Goal: Task Accomplishment & Management: Complete application form

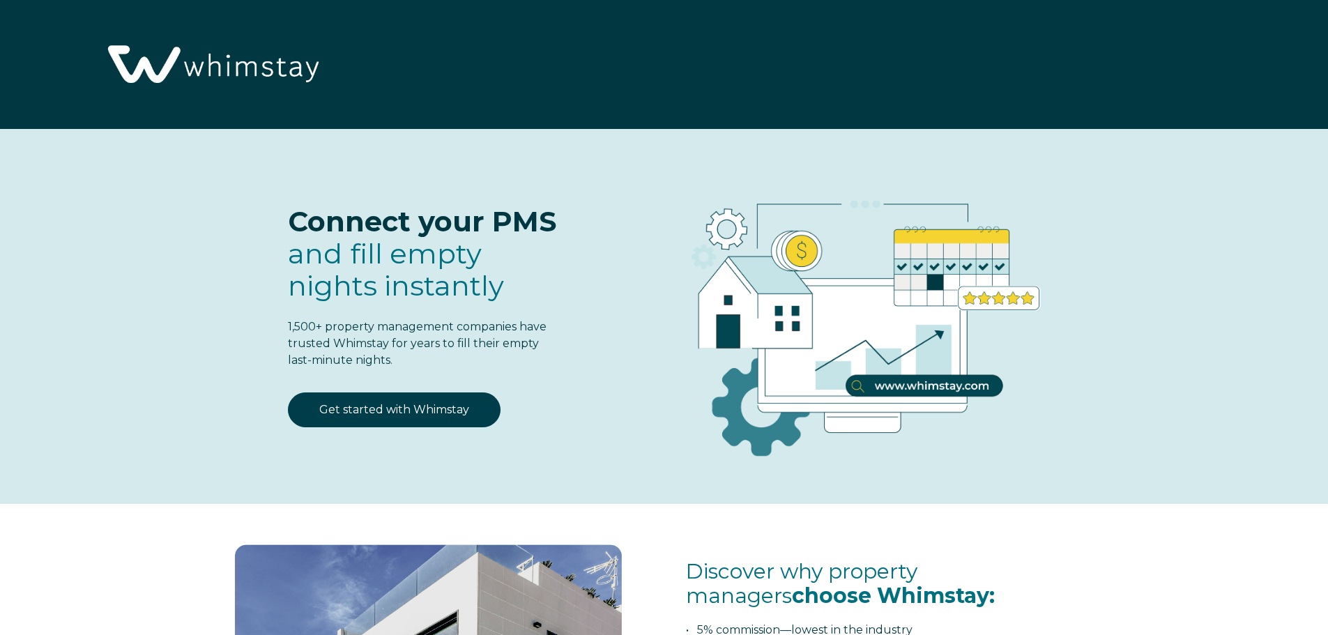
select select "US"
select select "Standard"
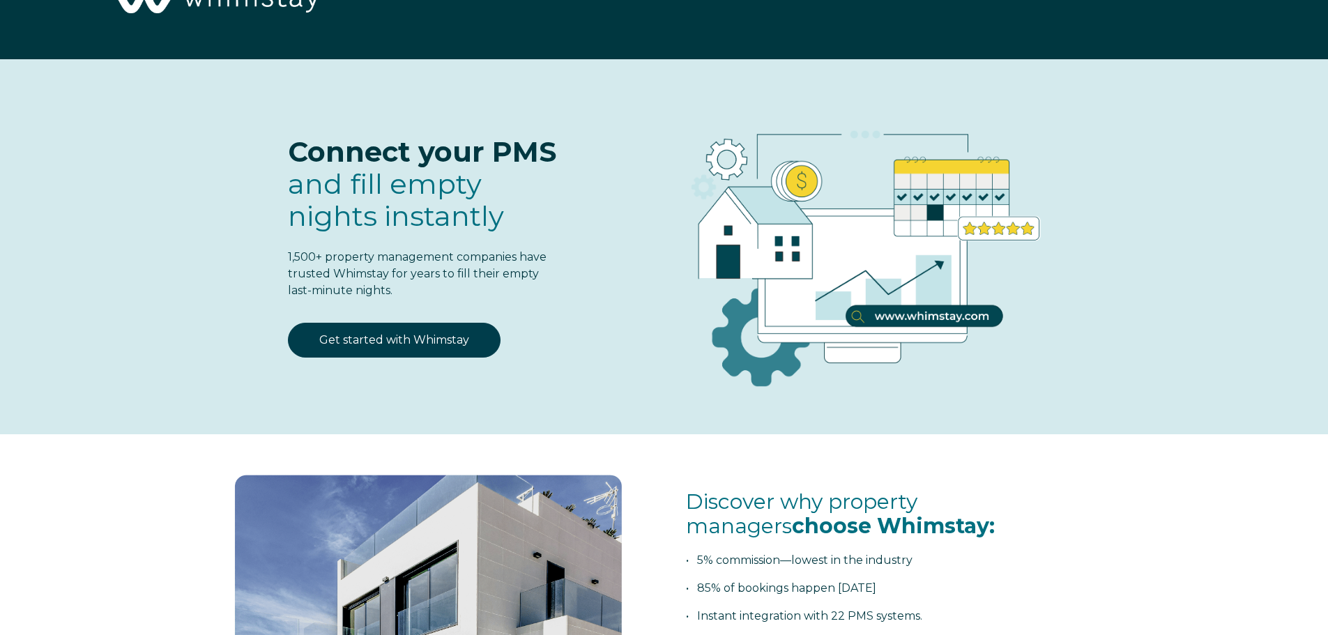
scroll to position [70, 0]
click at [371, 334] on link "Get started with Whimstay" at bounding box center [394, 340] width 213 height 35
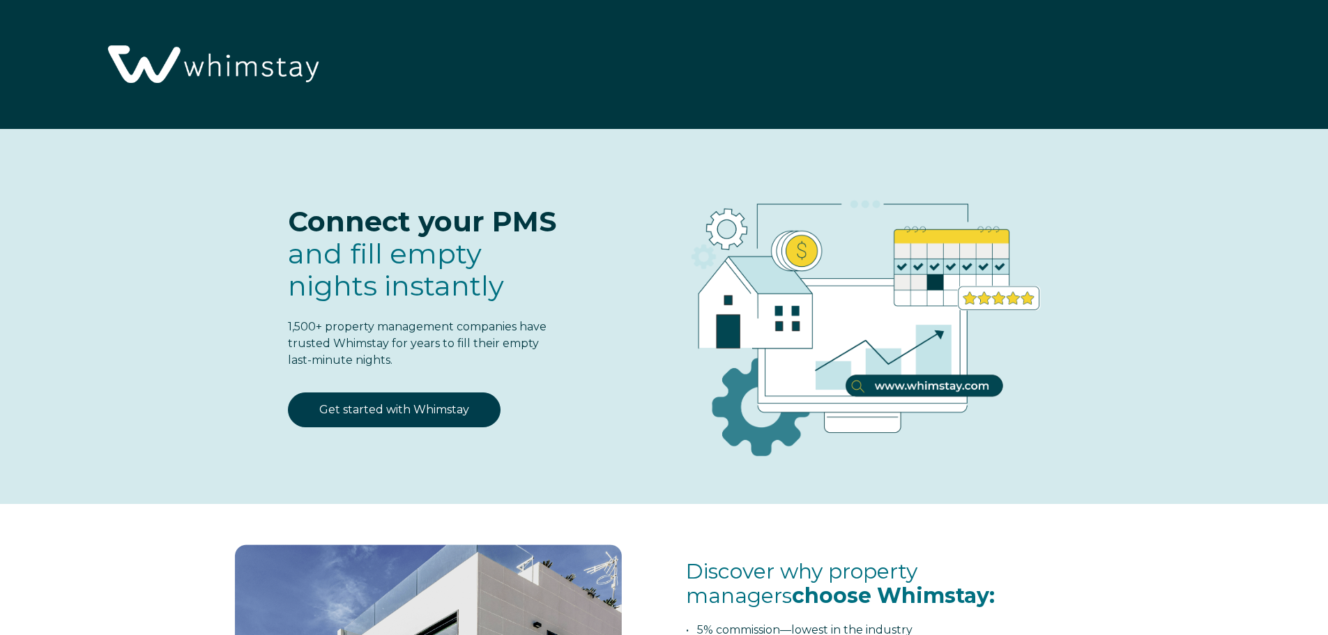
scroll to position [1825, 0]
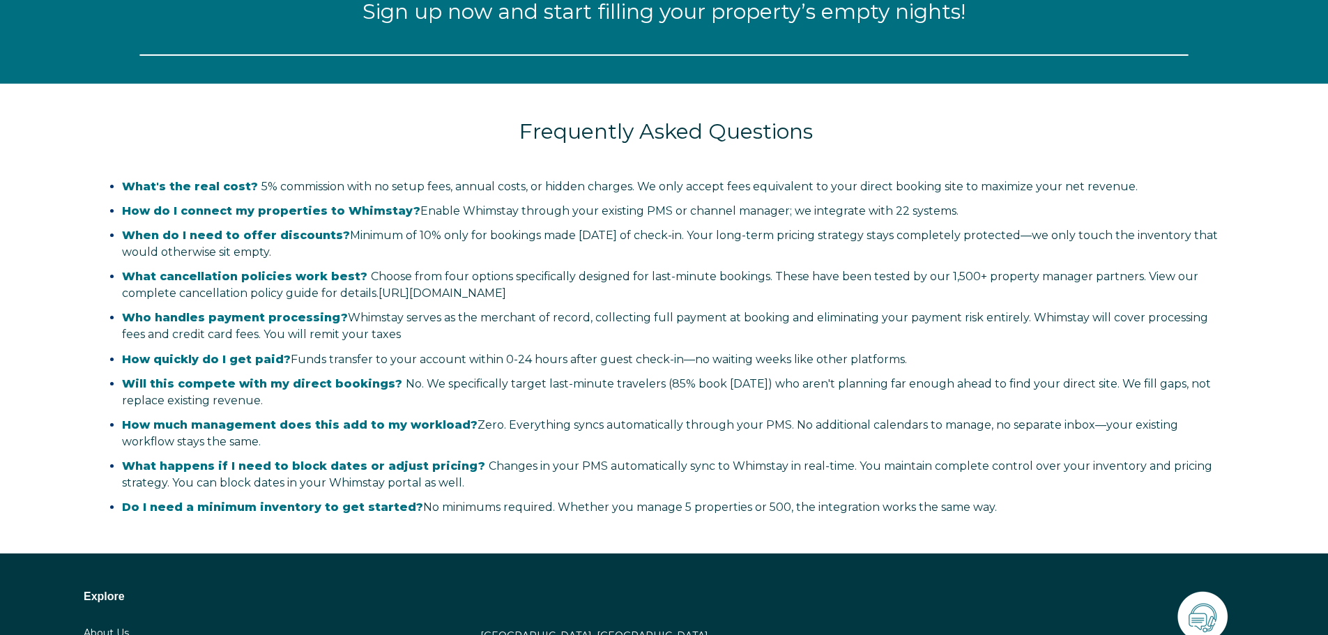
select select "US"
select select "Standard"
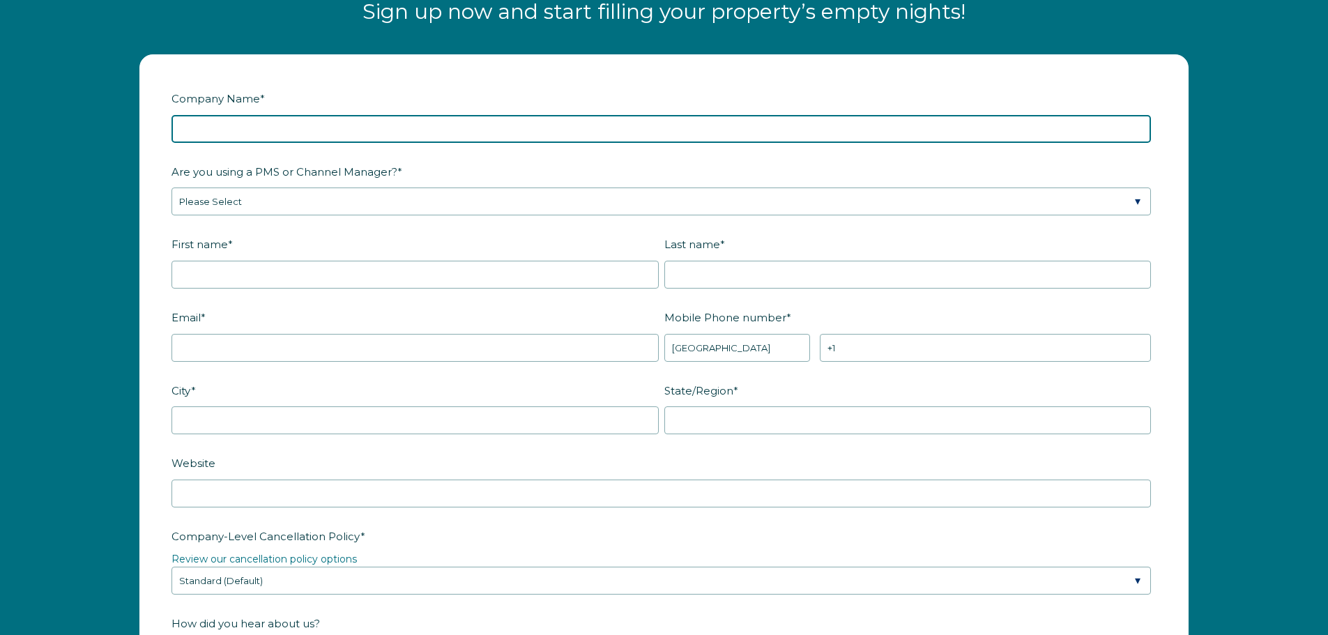
click at [345, 125] on input "Company Name *" at bounding box center [660, 129] width 979 height 28
type input "Guest Bliss"
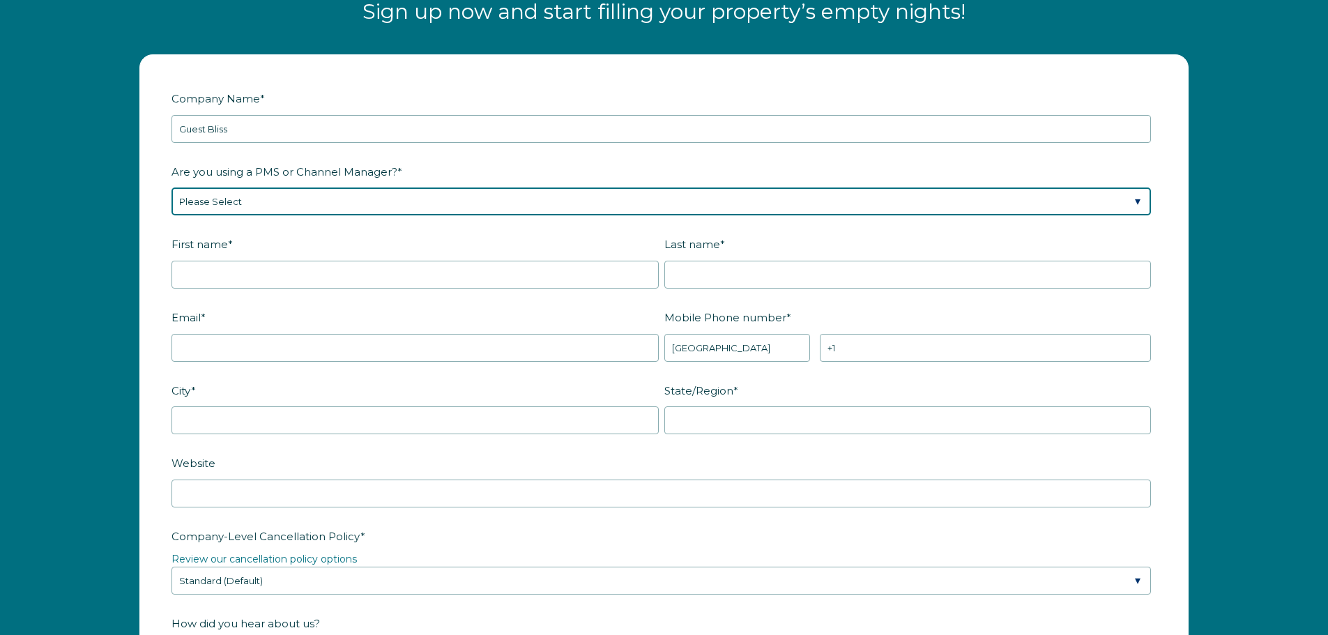
click at [317, 206] on select "Please Select Barefoot BookingPal Boost Brightside CiiRUS Escapia Guesty Hostaw…" at bounding box center [660, 201] width 979 height 28
select select "Hostaway"
click at [171, 187] on select "Please Select Barefoot BookingPal Boost Brightside CiiRUS Escapia Guesty Hostaw…" at bounding box center [660, 201] width 979 height 28
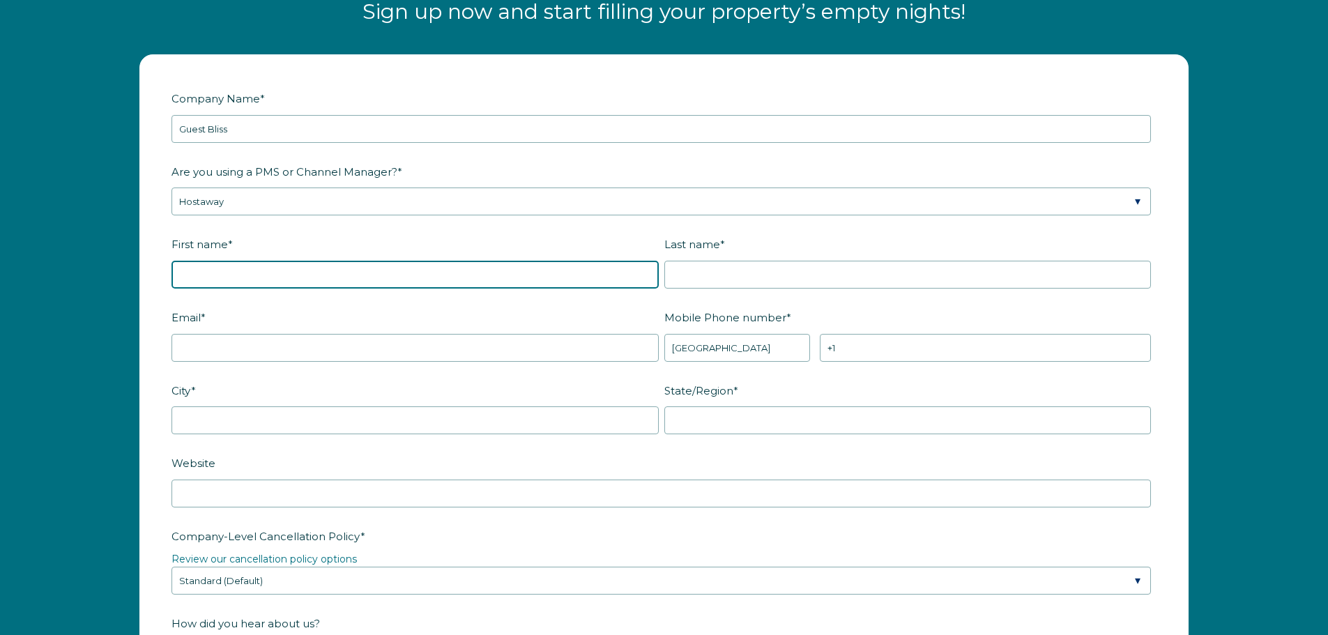
click at [250, 277] on input "First name *" at bounding box center [414, 275] width 487 height 28
type input "Jessica"
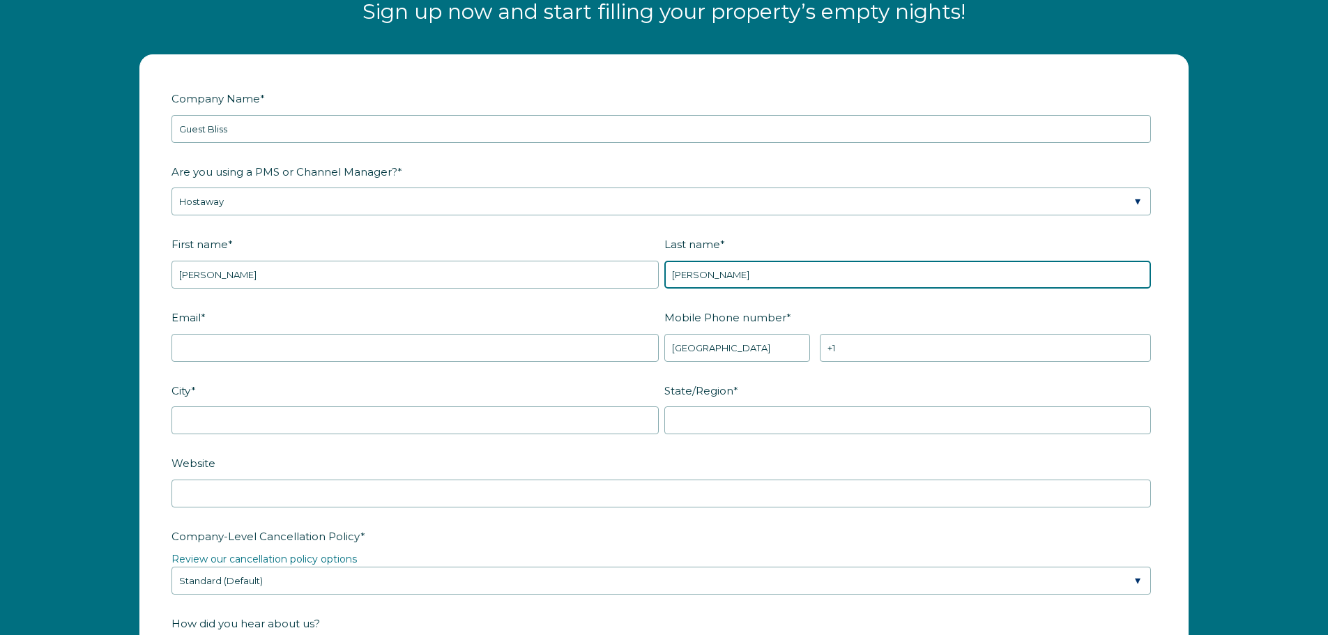
type input "Welker"
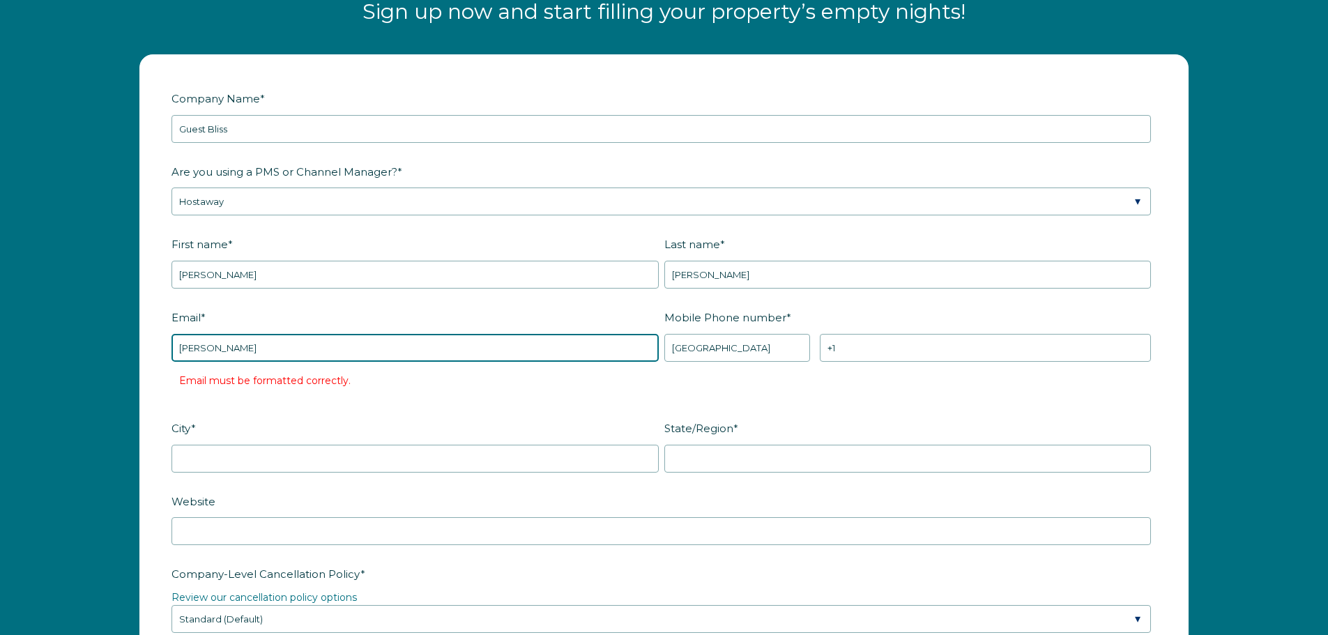
type input "jess@guestbliss.com"
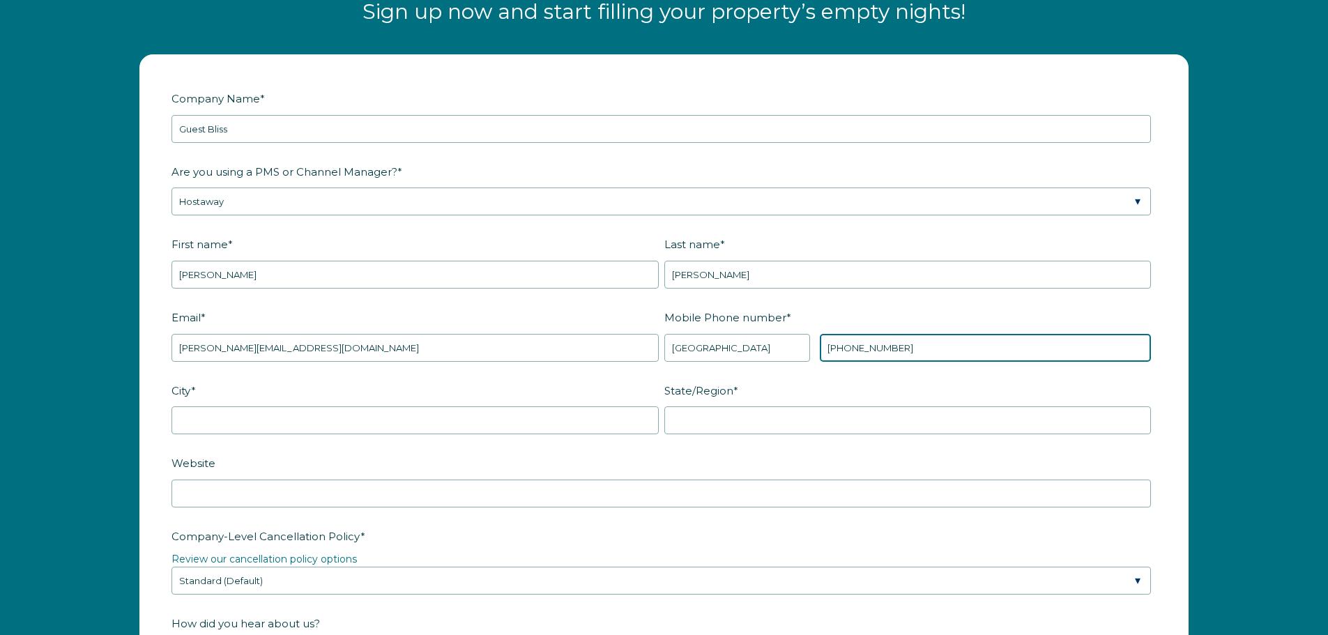
type input "+1 5126886340"
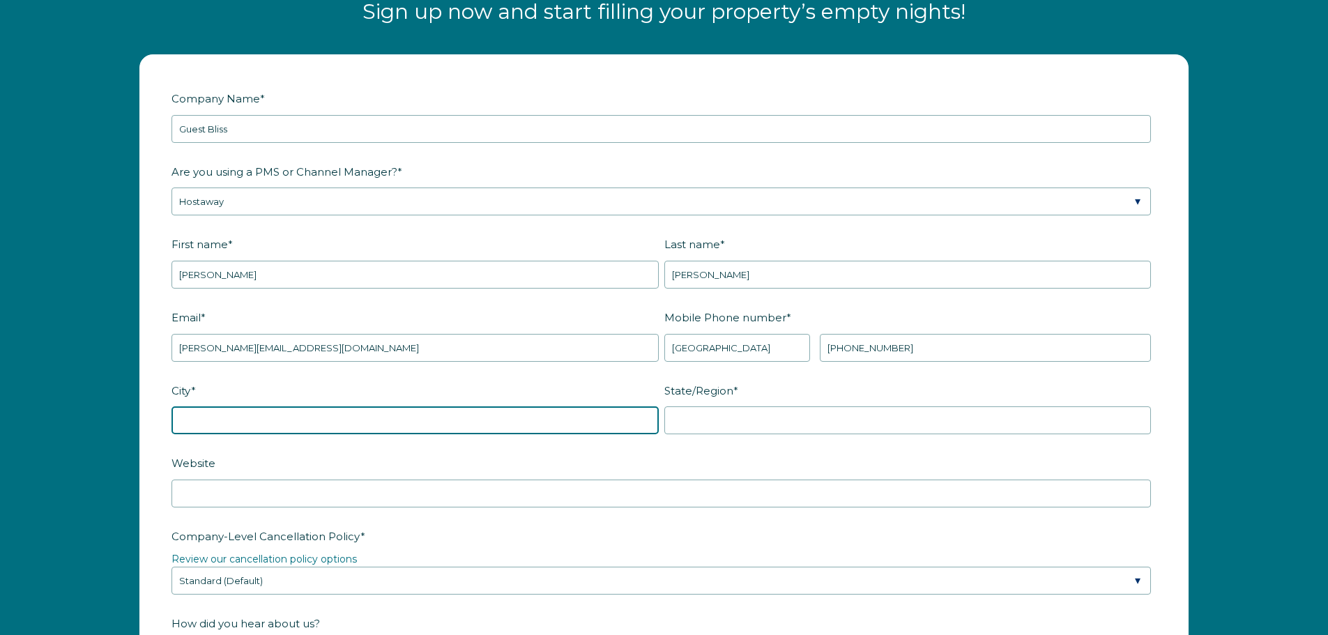
click at [251, 433] on input "City *" at bounding box center [414, 420] width 487 height 28
type input "Round Rock"
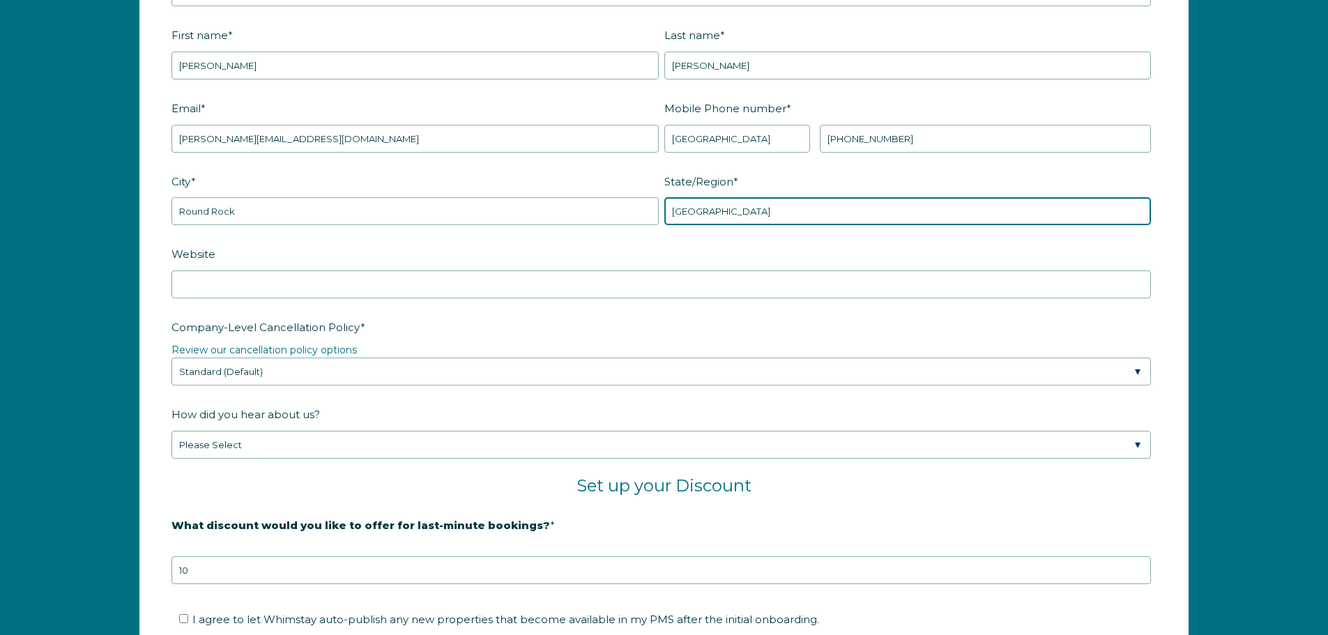
scroll to position [2104, 0]
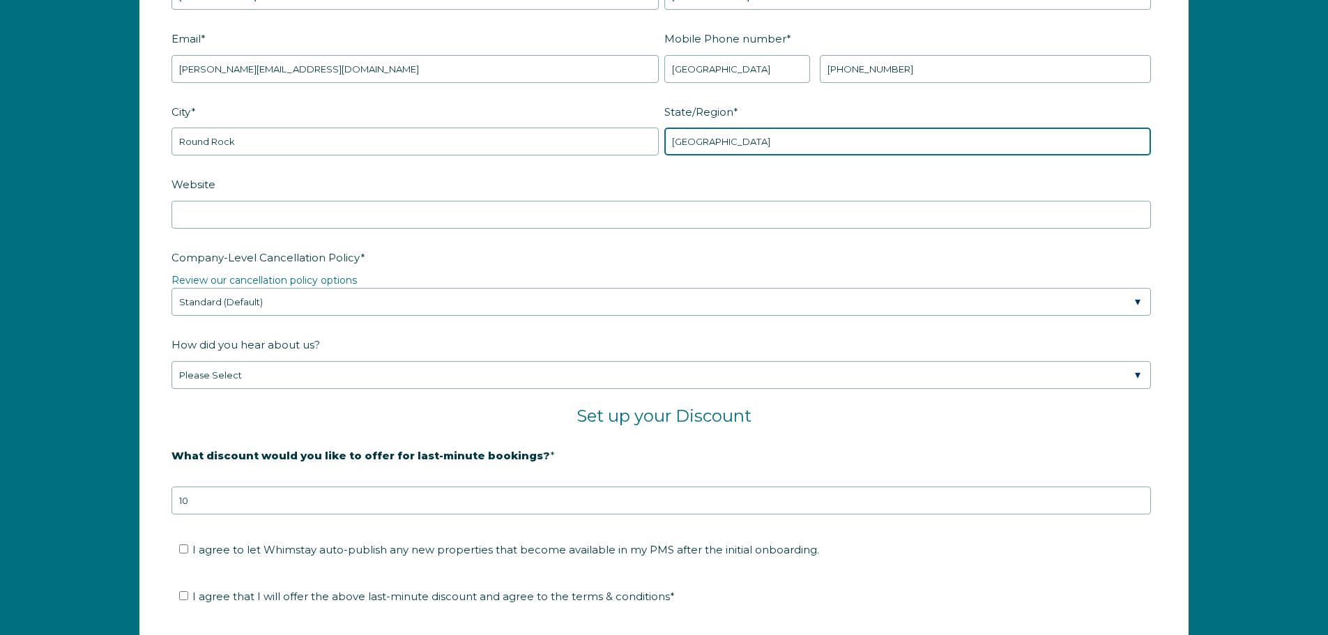
type input "TX"
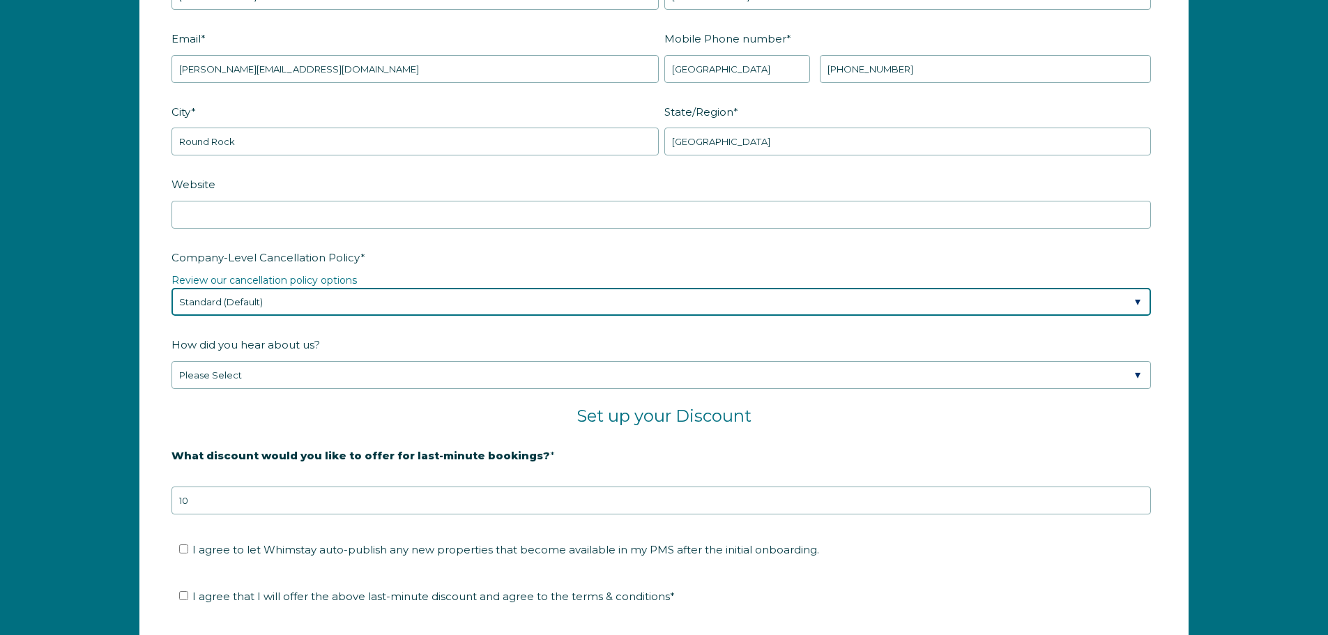
click at [333, 305] on select "Please Select Partial Standard (Default) Moderate Strict" at bounding box center [660, 302] width 979 height 28
select select "Moderate"
click at [171, 288] on select "Please Select Partial Standard (Default) Moderate Strict" at bounding box center [660, 302] width 979 height 28
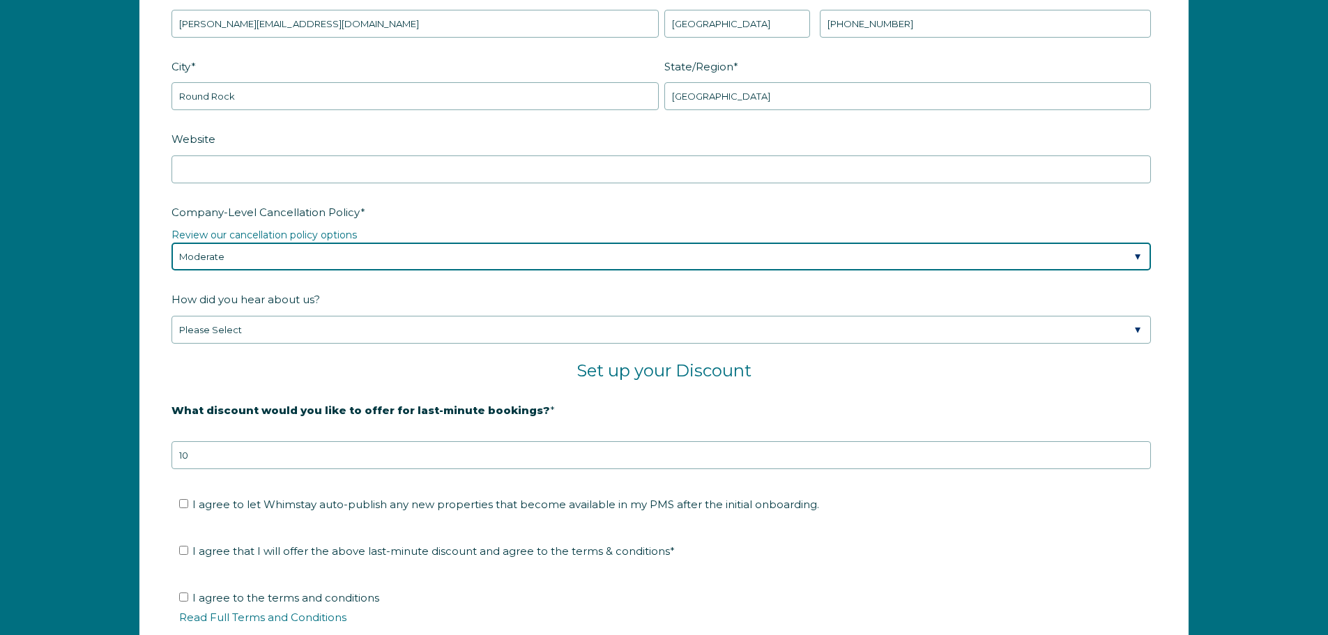
scroll to position [2174, 0]
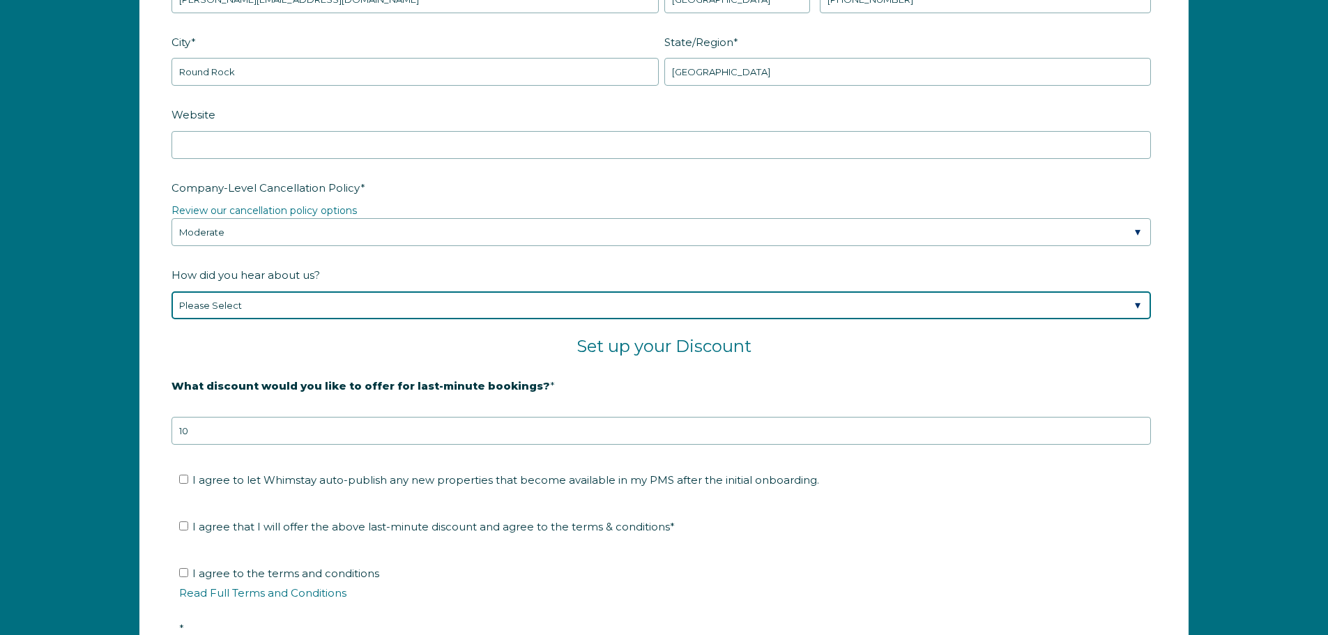
click at [348, 301] on select "Please Select Found Whimstay through a Google search Spoke to a Whimstay salesp…" at bounding box center [660, 305] width 979 height 28
select select "Podcast"
click at [171, 291] on select "Please Select Found Whimstay through a Google search Spoke to a Whimstay salesp…" at bounding box center [660, 305] width 979 height 28
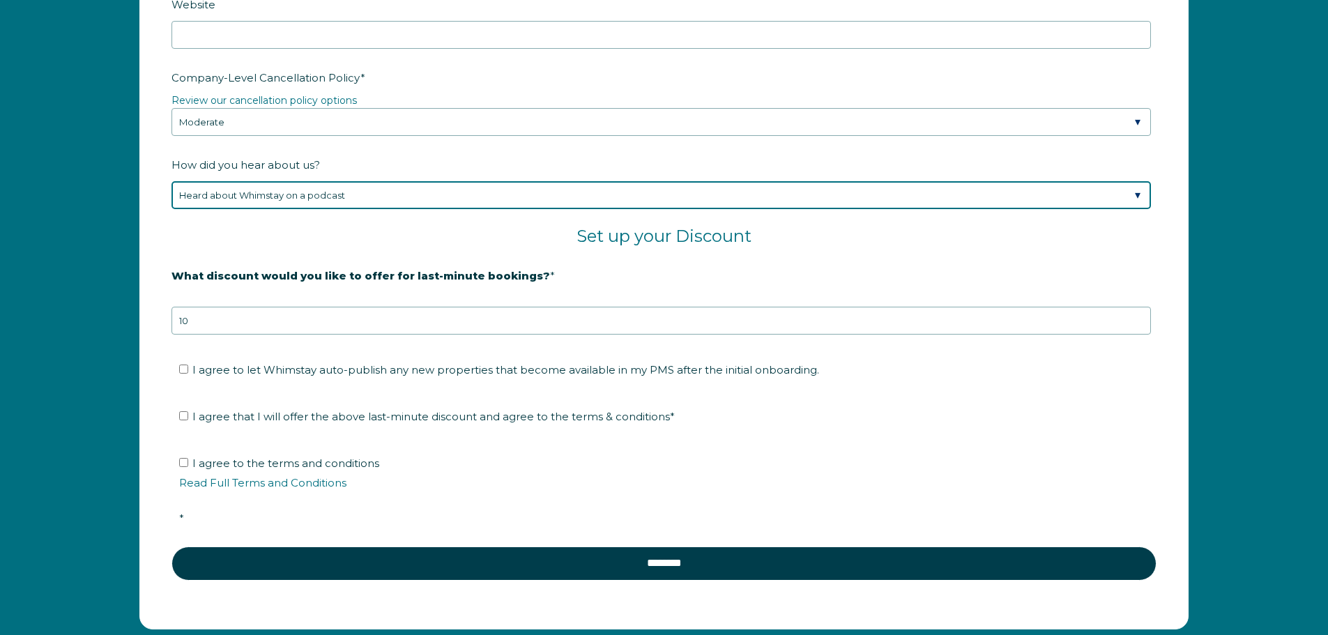
scroll to position [2313, 0]
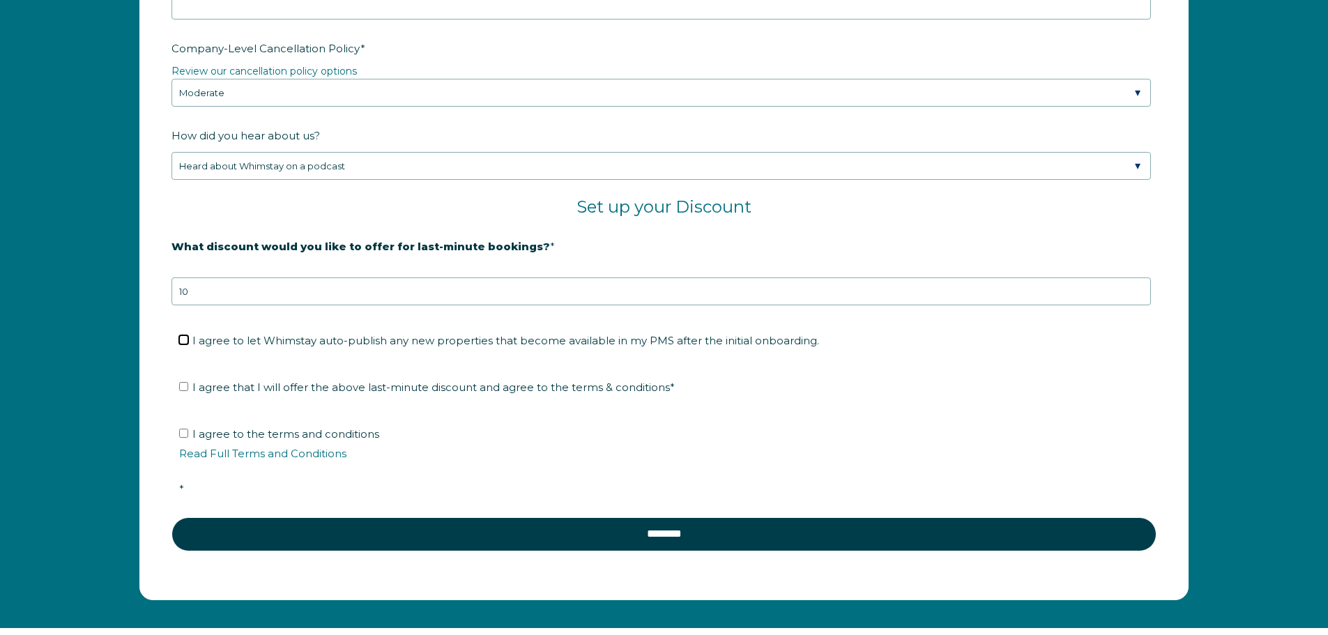
click at [187, 339] on input "I agree to let Whimstay auto-publish any new properties that become available i…" at bounding box center [183, 339] width 9 height 9
checkbox input "true"
click at [179, 385] on input "I agree that I will offer the above last-minute discount and agree to the terms…" at bounding box center [183, 386] width 9 height 9
checkbox input "true"
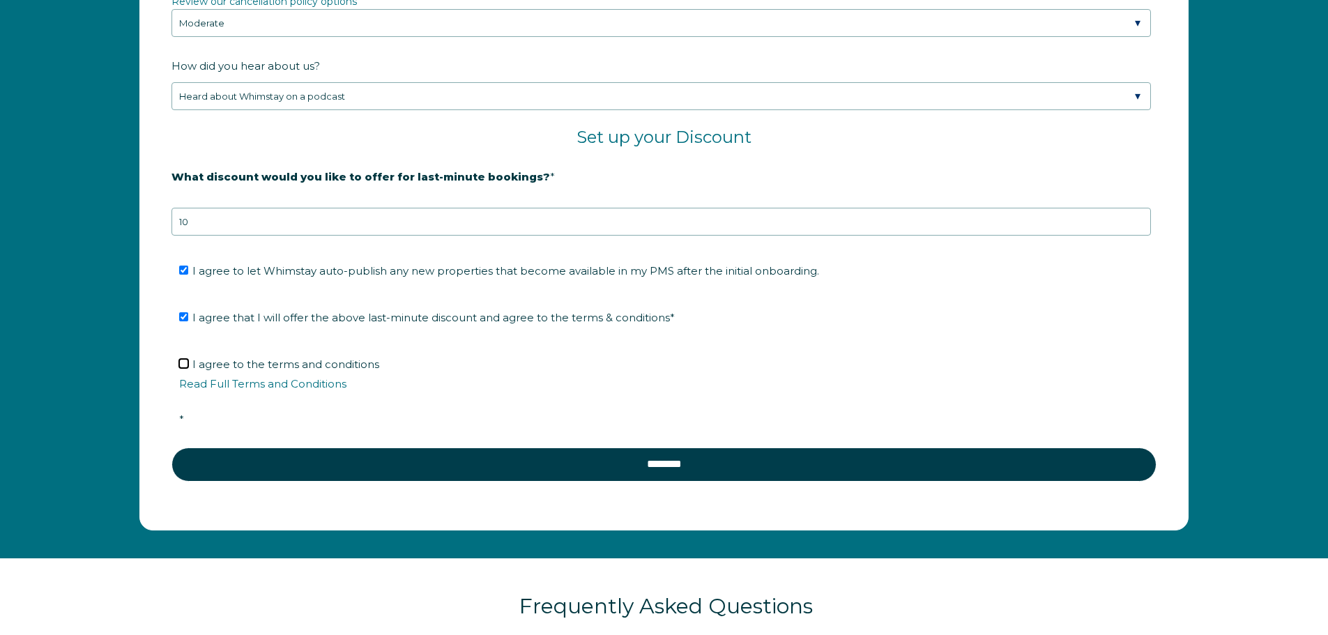
click at [180, 365] on input "I agree to the terms and conditions Read Full Terms and Conditions *" at bounding box center [183, 363] width 9 height 9
checkbox input "true"
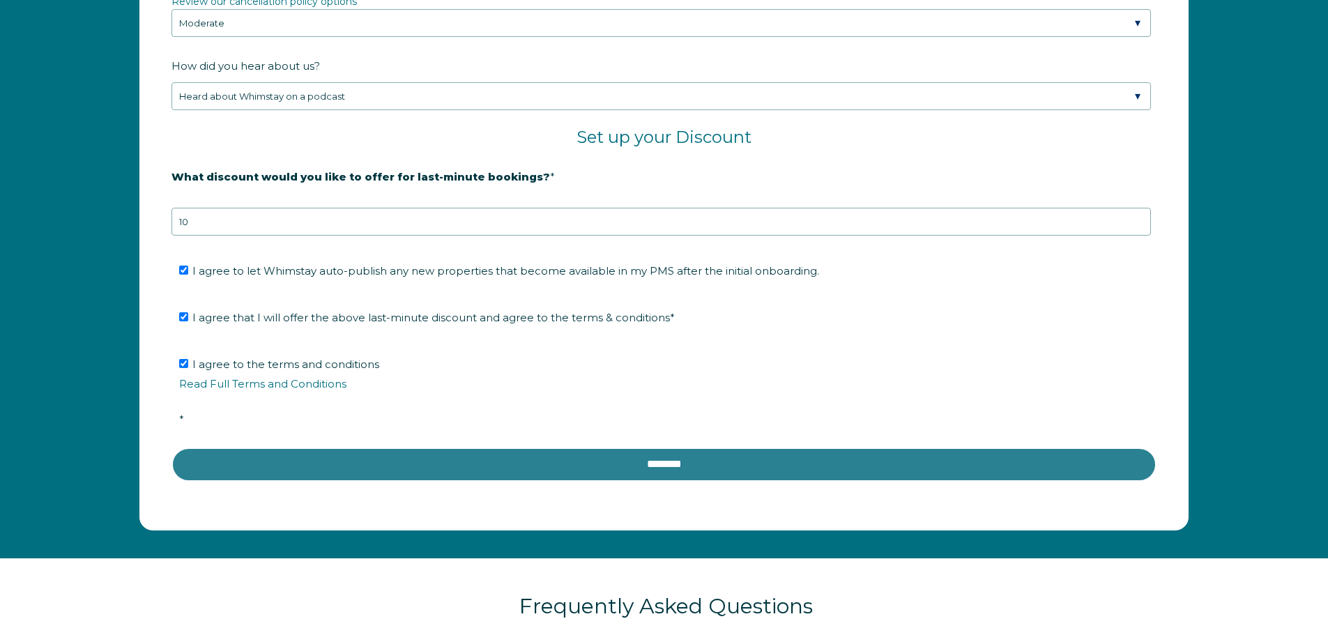
click at [467, 458] on input "********" at bounding box center [663, 463] width 985 height 33
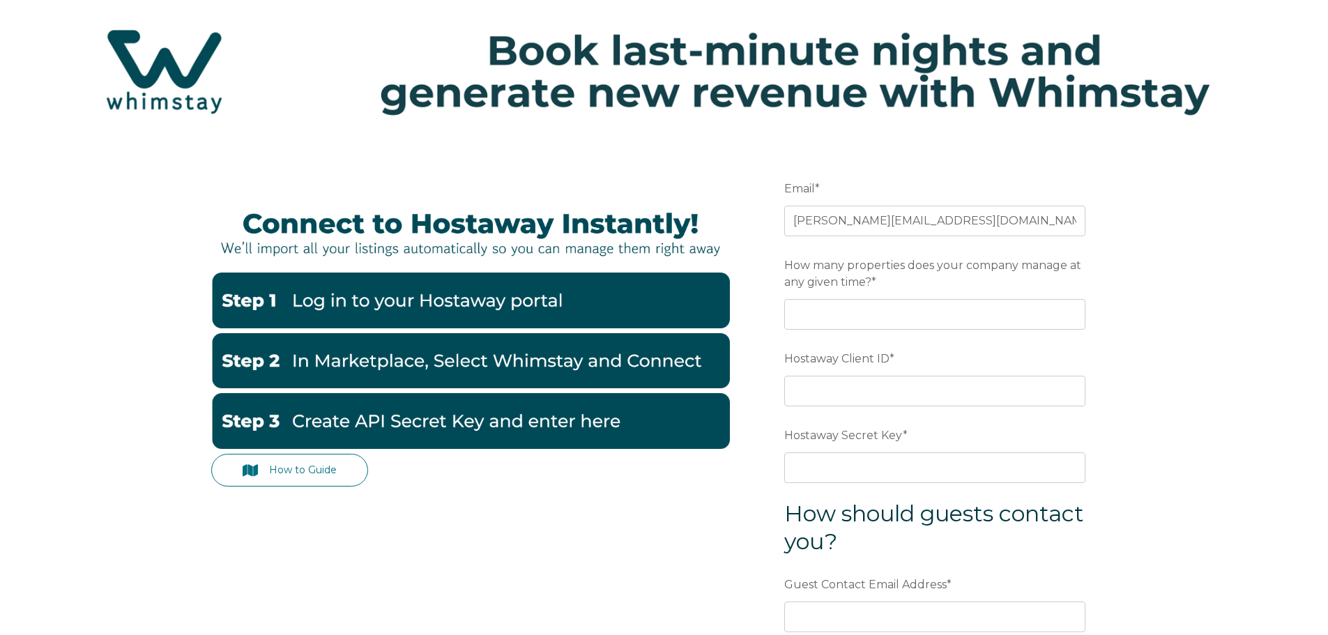
scroll to position [139, 0]
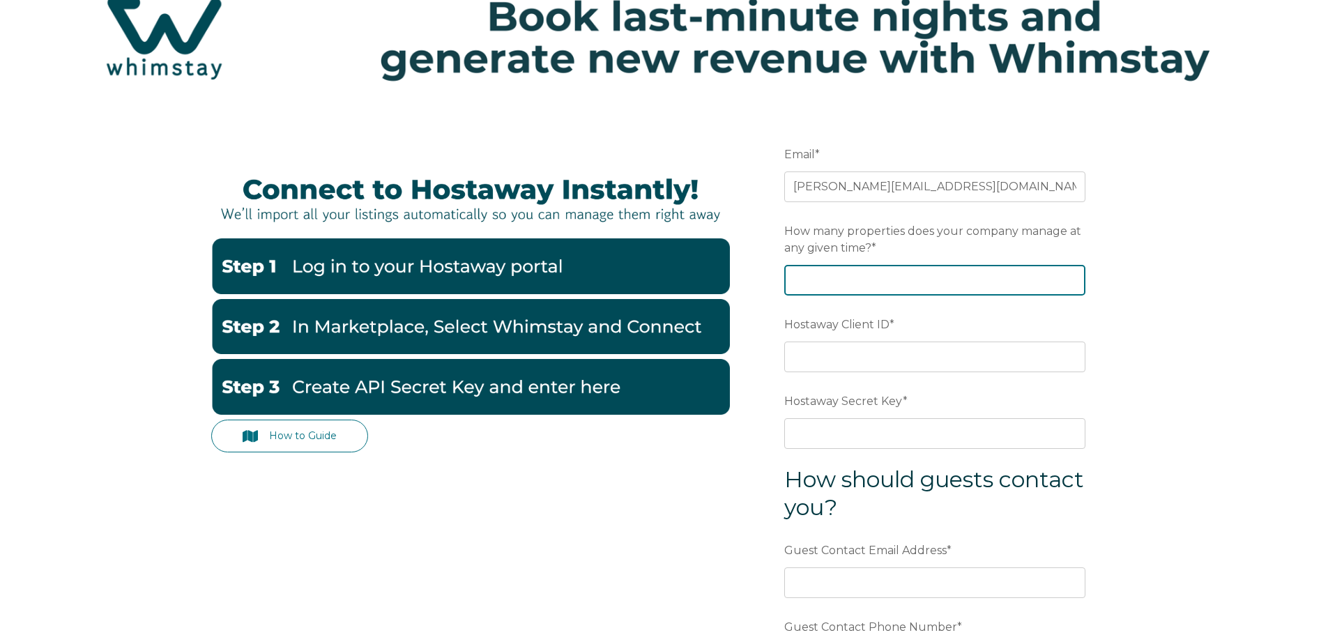
click at [872, 281] on input "How many properties does your company manage at any given time? *" at bounding box center [934, 280] width 301 height 31
click at [1072, 275] on input "1" at bounding box center [934, 280] width 301 height 31
click at [1070, 275] on input "2" at bounding box center [934, 280] width 301 height 31
click at [1070, 275] on input "3" at bounding box center [934, 280] width 301 height 31
type input "4"
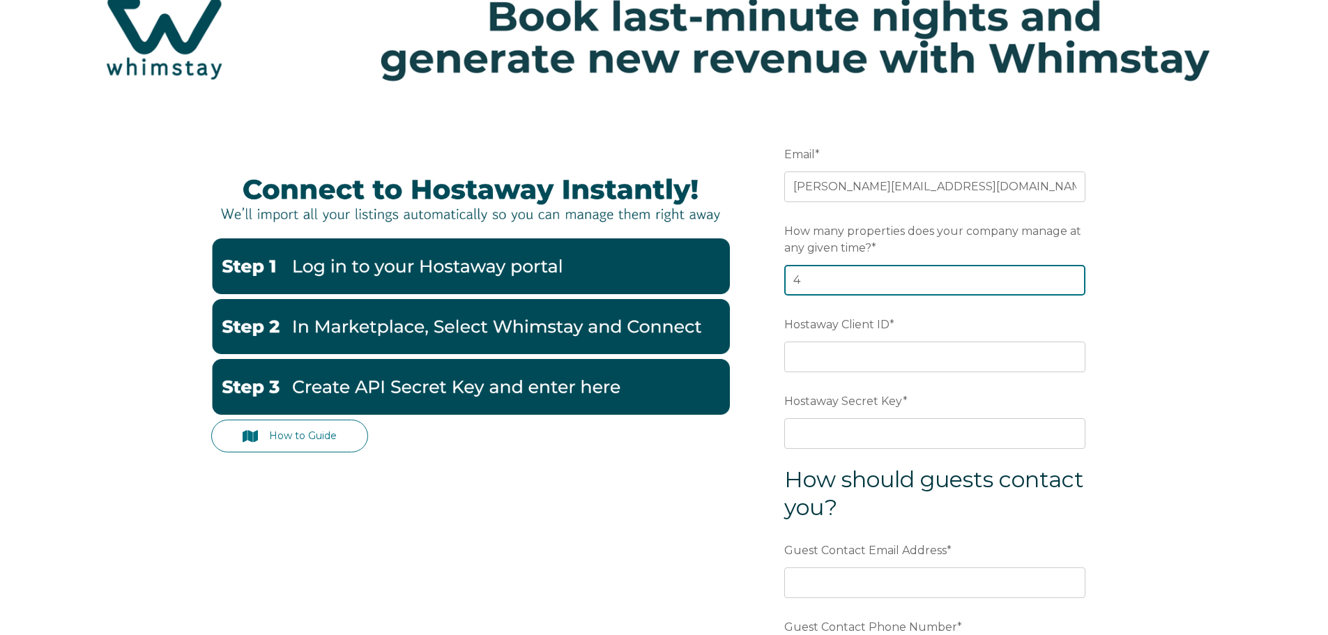
click at [1070, 275] on input "4" at bounding box center [934, 280] width 301 height 31
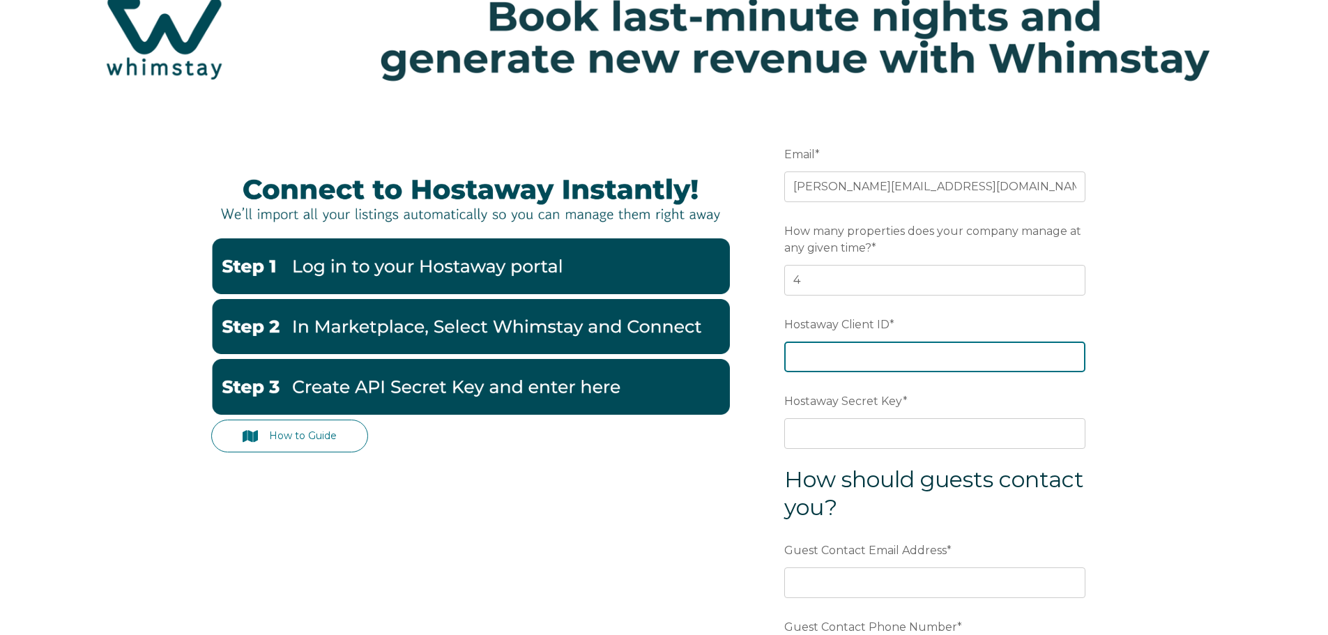
click at [823, 362] on input "Hostaway Client ID *" at bounding box center [934, 356] width 301 height 31
type input "86859"
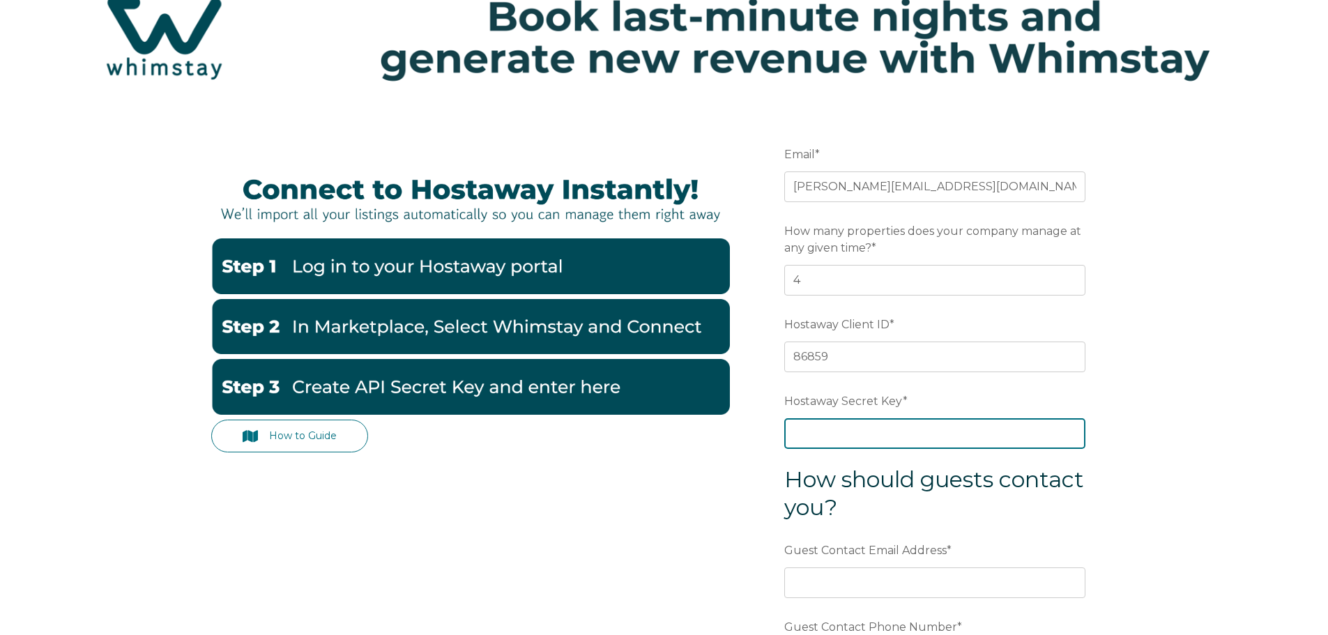
click at [834, 438] on input "Hostaway Secret Key *" at bounding box center [934, 433] width 301 height 31
click at [893, 431] on input "Hostaway Secret Key *" at bounding box center [934, 433] width 301 height 31
paste input "820157652607a312b0b68c4b4be788f589ac4ed7fb57ad59765db94d2b141972"
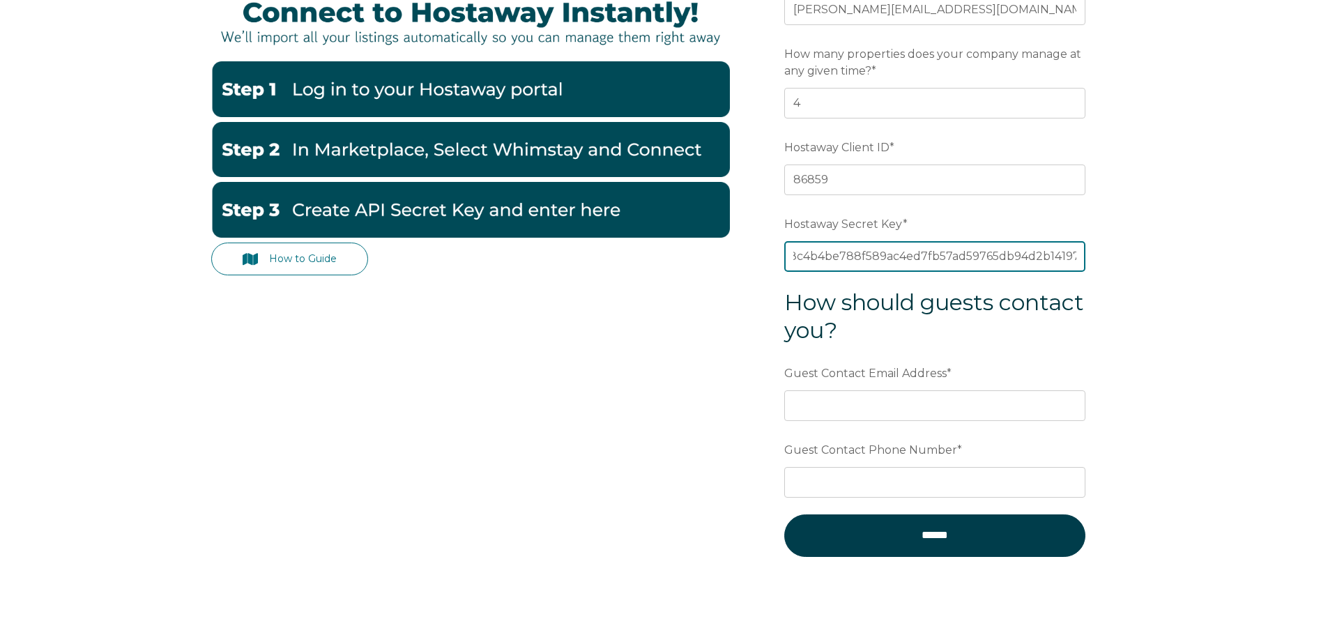
scroll to position [348, 0]
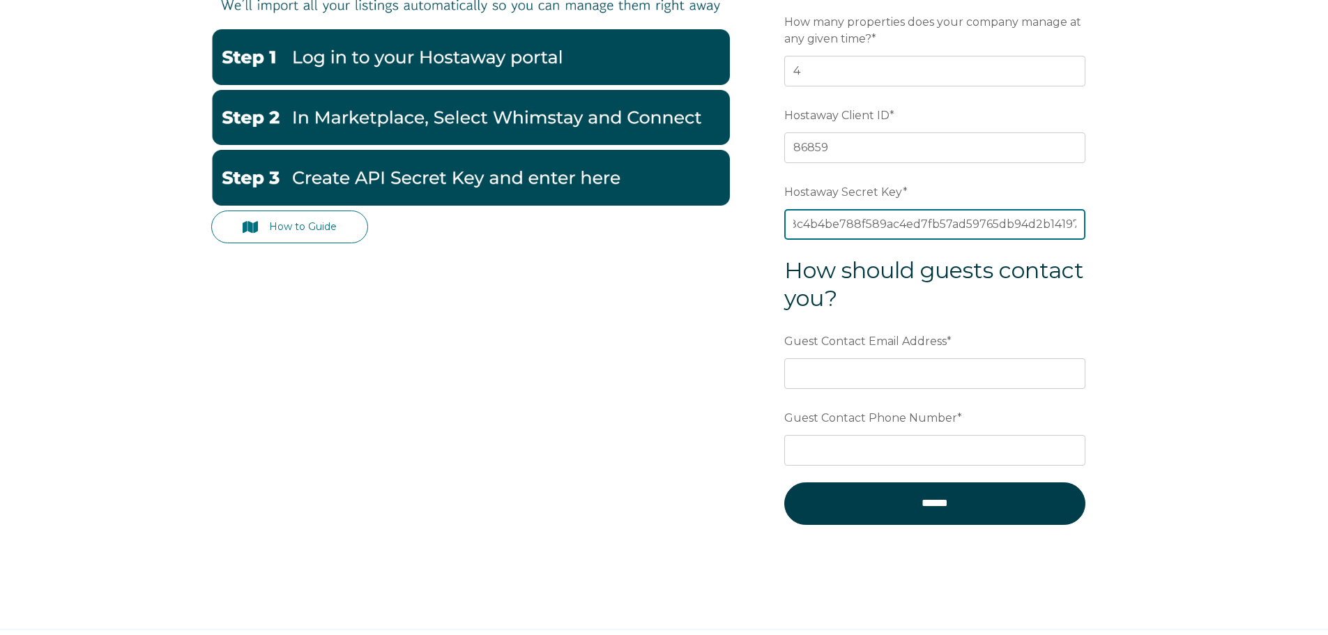
type input "820157652607a312b0b68c4b4be788f589ac4ed7fb57ad59765db94d2b141972"
click at [1176, 435] on div "How to Guide Email * jess@guestbliss.com Preferred language SDR How many proper…" at bounding box center [664, 265] width 1328 height 726
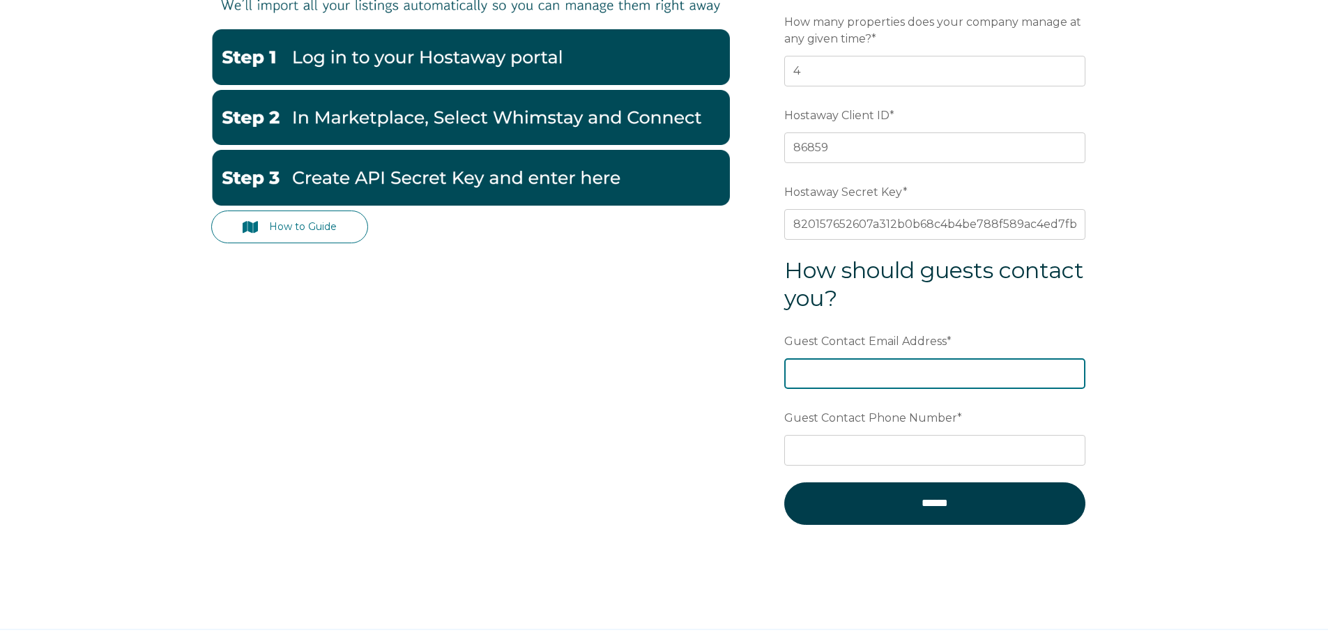
click at [900, 369] on input "Guest Contact Email Address *" at bounding box center [934, 373] width 301 height 31
type input "[PERSON_NAME][EMAIL_ADDRESS][DOMAIN_NAME]"
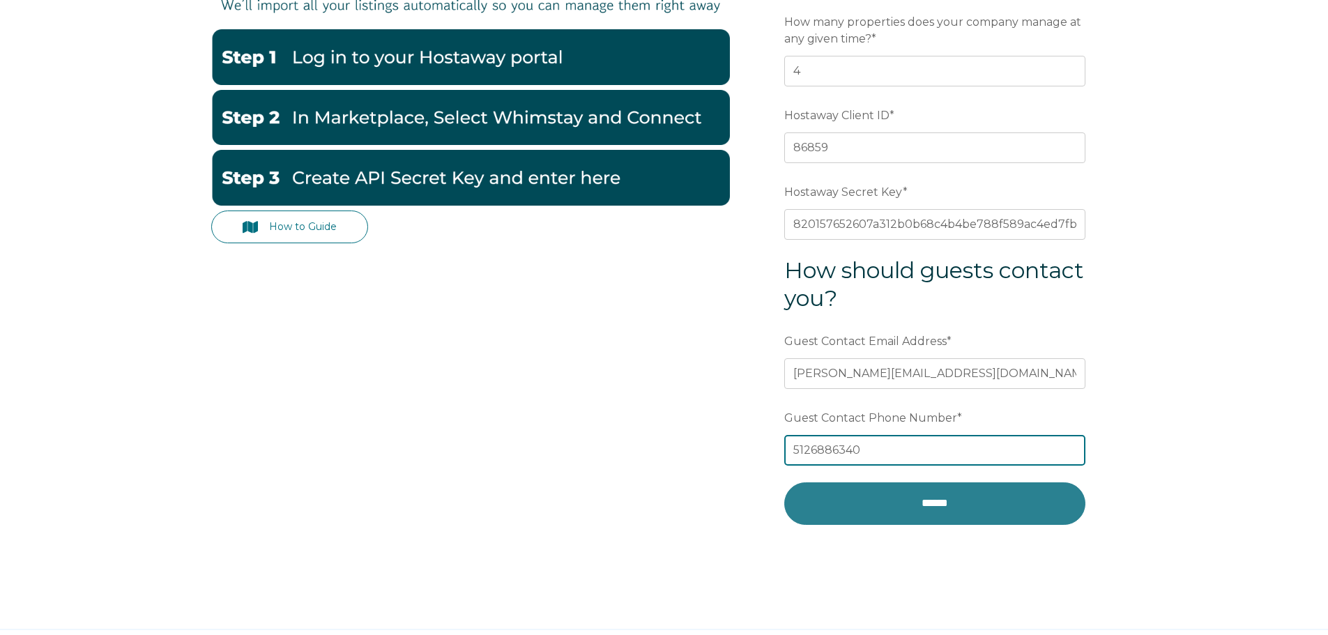
type input "5126886340"
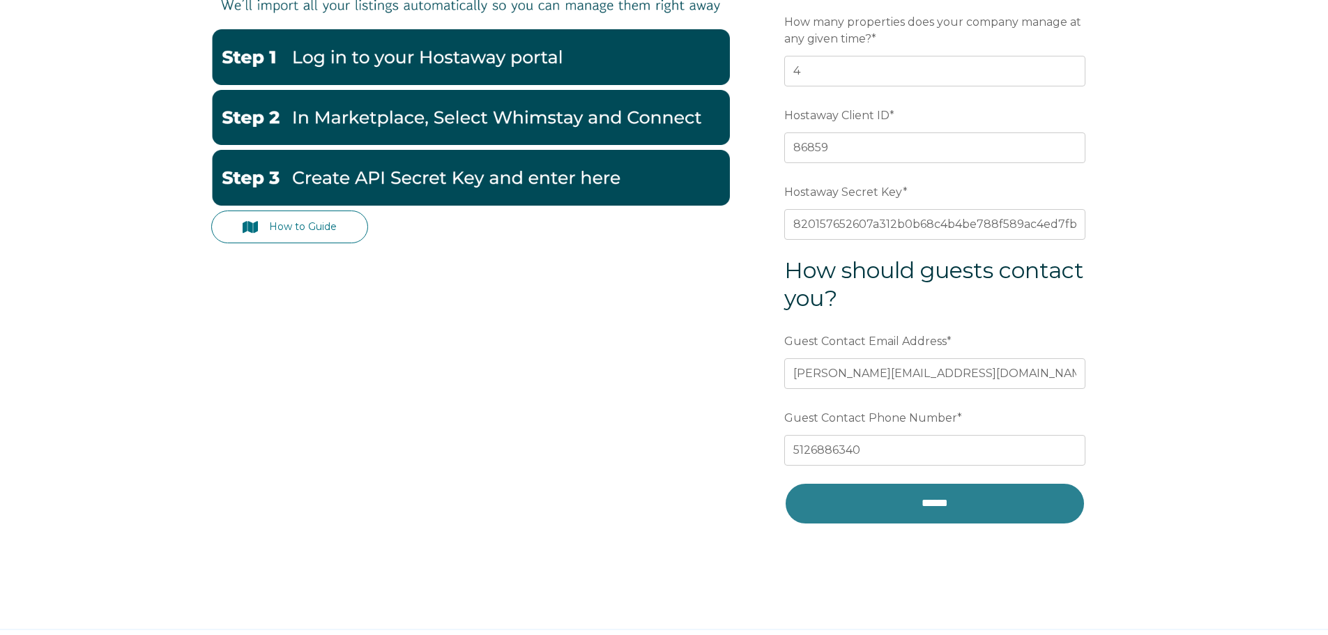
click at [921, 514] on input "******" at bounding box center [934, 503] width 301 height 42
